Goal: Navigation & Orientation: Find specific page/section

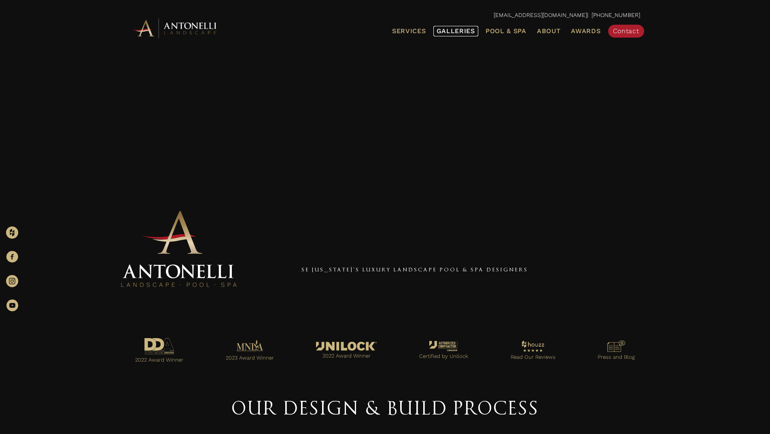
click at [444, 26] on link "Galleries" at bounding box center [456, 31] width 45 height 11
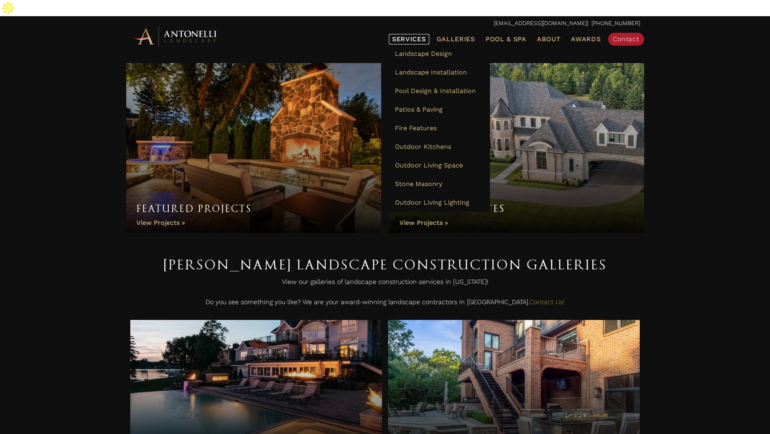
click at [415, 36] on span "Services" at bounding box center [409, 39] width 34 height 6
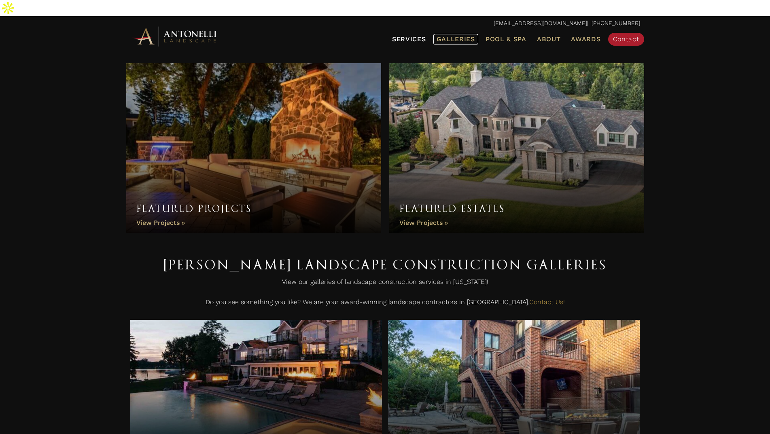
click at [453, 35] on span "Galleries" at bounding box center [456, 39] width 38 height 8
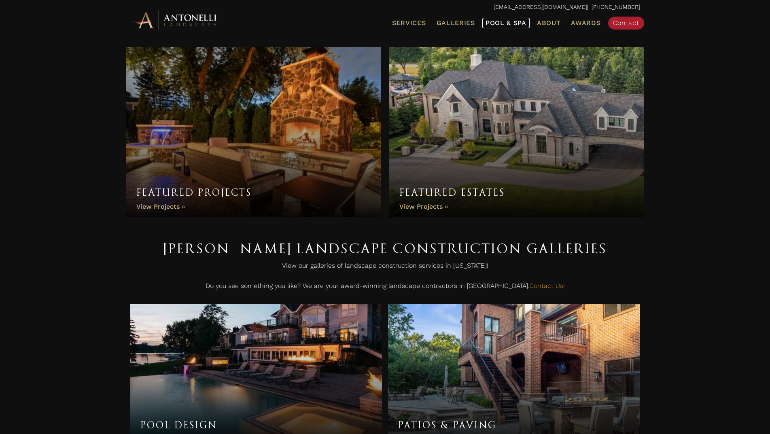
click at [507, 22] on span "Pool & Spa" at bounding box center [506, 23] width 41 height 8
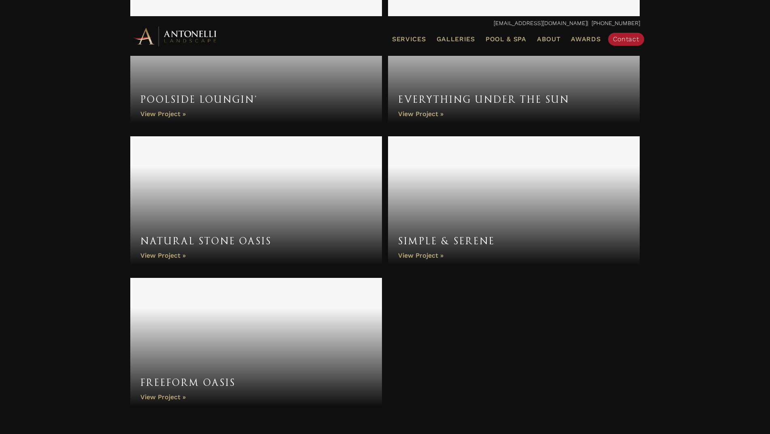
scroll to position [3099, 0]
